Goal: Task Accomplishment & Management: Complete application form

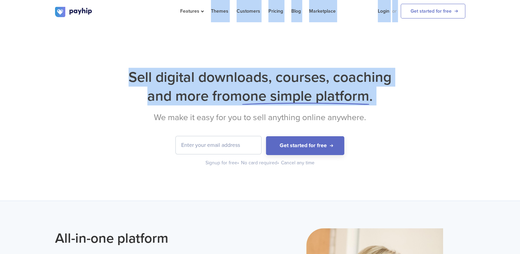
drag, startPoint x: 203, startPoint y: 10, endPoint x: 144, endPoint y: 114, distance: 119.7
click at [144, 114] on h2 "We make it easy for you to sell anything online anywhere." at bounding box center [260, 117] width 411 height 10
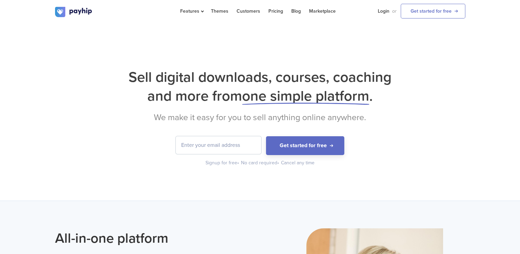
click at [148, 85] on h1 "Sell digital downloads, courses, coaching and more from one simple platform ." at bounding box center [260, 87] width 411 height 38
drag, startPoint x: 214, startPoint y: 154, endPoint x: 212, endPoint y: 150, distance: 4.8
click at [212, 150] on form "Get started for free" at bounding box center [260, 145] width 411 height 19
click at [212, 150] on input "email" at bounding box center [219, 145] width 86 height 18
click at [211, 145] on input "email" at bounding box center [219, 145] width 86 height 18
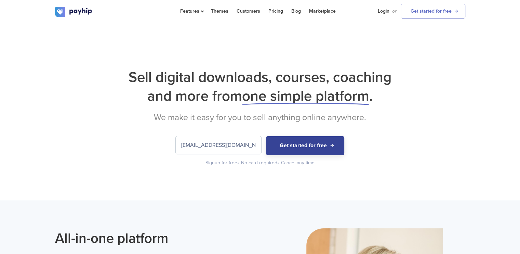
type input "[EMAIL_ADDRESS][DOMAIN_NAME]"
click at [297, 143] on button "Get started for free" at bounding box center [305, 145] width 78 height 19
